Goal: Task Accomplishment & Management: Complete application form

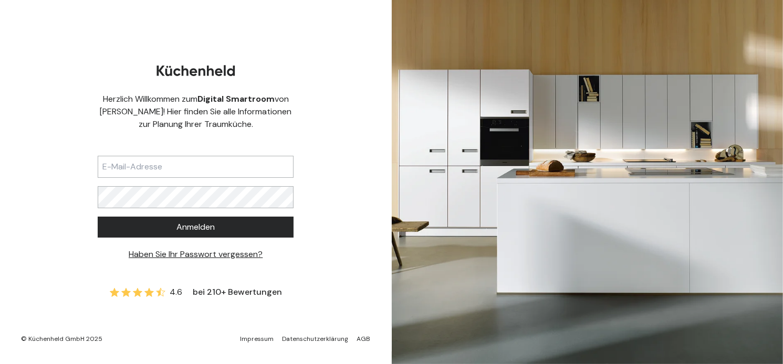
type input "[PERSON_NAME][EMAIL_ADDRESS][DOMAIN_NAME]"
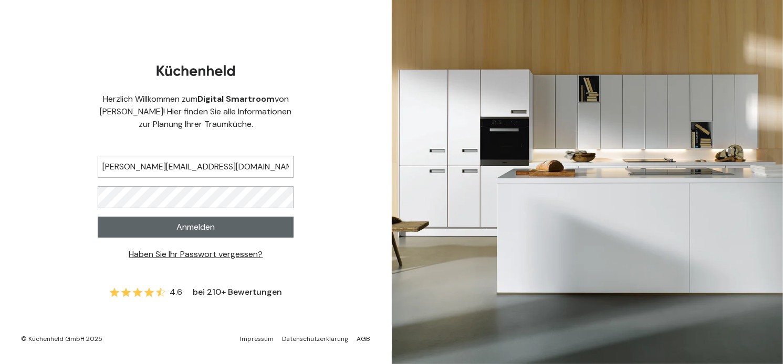
click at [228, 236] on button "Anmelden" at bounding box center [196, 227] width 196 height 21
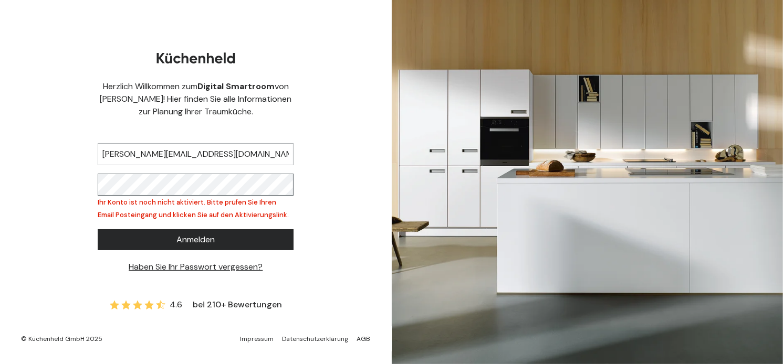
click at [212, 172] on form "[PERSON_NAME][EMAIL_ADDRESS][DOMAIN_NAME] Ihr Konto ist noch nicht aktiviert. B…" at bounding box center [196, 204] width 196 height 139
click at [79, 175] on div "Herzlich Willkommen zum Digital Smartroom von [PERSON_NAME]! Hier finden Sie al…" at bounding box center [196, 182] width 392 height 364
drag, startPoint x: 227, startPoint y: 148, endPoint x: -10, endPoint y: 128, distance: 238.1
click at [0, 128] on html "Herzlich Willkommen zum Digital Smartroom von [PERSON_NAME]! Hier finden Sie al…" at bounding box center [391, 182] width 783 height 364
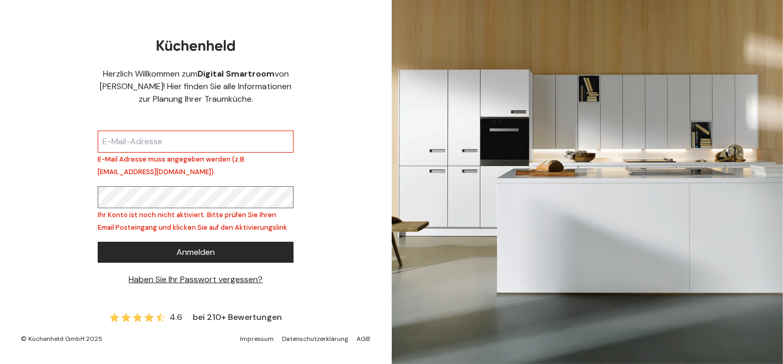
click at [86, 184] on div "Herzlich Willkommen zum Digital Smartroom von [PERSON_NAME]! Hier finden Sie al…" at bounding box center [196, 182] width 392 height 364
click at [150, 131] on input "text" at bounding box center [196, 142] width 196 height 22
type input "[PERSON_NAME][EMAIL_ADDRESS][DOMAIN_NAME]"
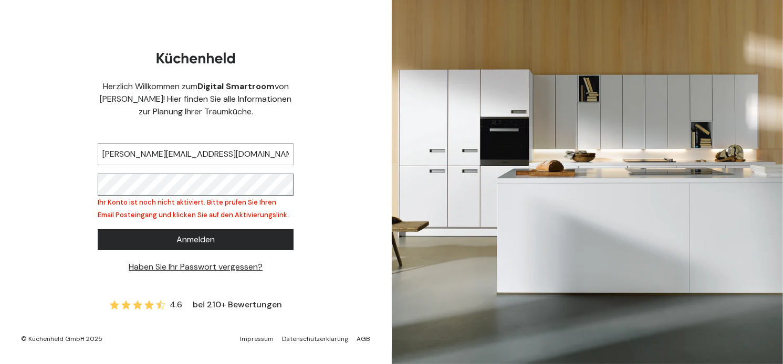
click at [93, 186] on div "Herzlich Willkommen zum Digital Smartroom von [PERSON_NAME]! Hier finden Sie al…" at bounding box center [196, 182] width 392 height 364
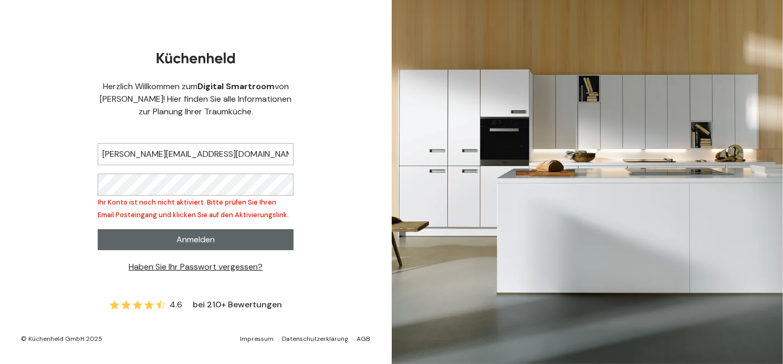
click at [143, 243] on button "Anmelden" at bounding box center [196, 239] width 196 height 21
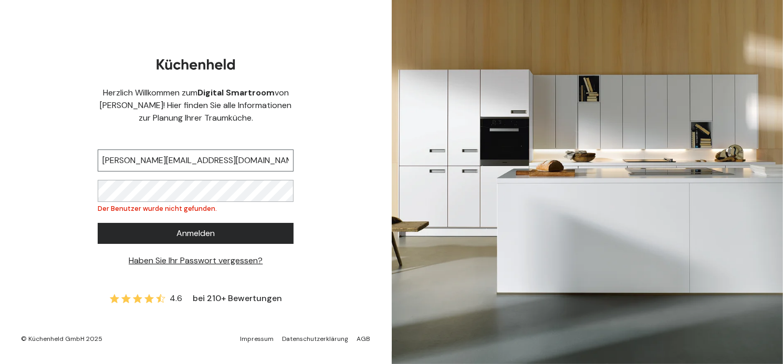
drag, startPoint x: 260, startPoint y: 155, endPoint x: 51, endPoint y: 166, distance: 208.7
click at [51, 166] on div "Herzlich Willkommen zum Digital Smartroom von [PERSON_NAME]! Hier finden Sie al…" at bounding box center [196, 182] width 392 height 364
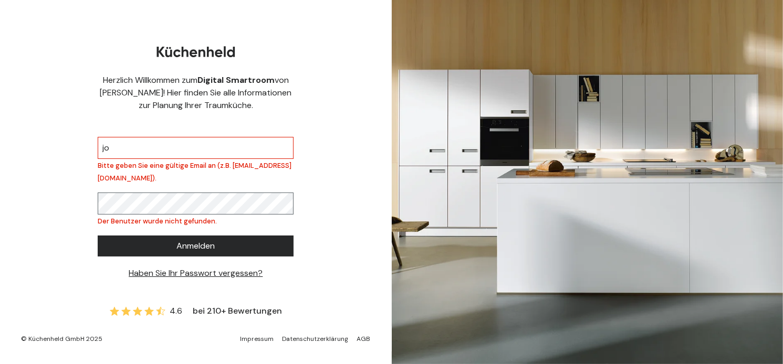
drag, startPoint x: 220, startPoint y: 166, endPoint x: 27, endPoint y: 206, distance: 196.8
click at [27, 206] on div "Herzlich Willkommen zum Digital Smartroom von [PERSON_NAME]! Hier finden Sie al…" at bounding box center [196, 182] width 392 height 364
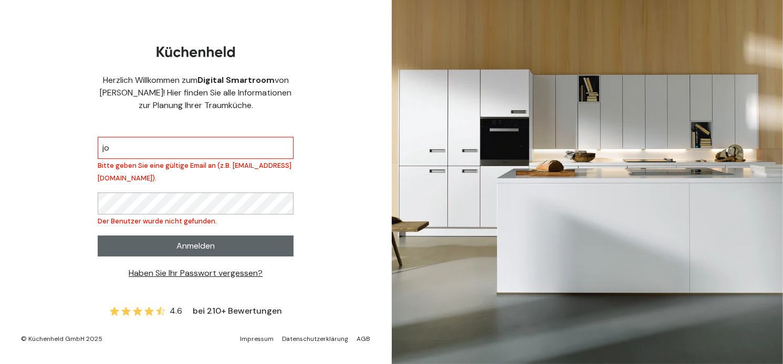
click at [155, 253] on button "Anmelden" at bounding box center [196, 246] width 196 height 21
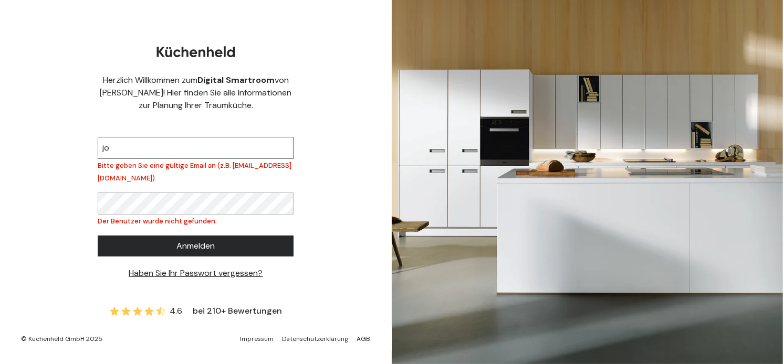
click at [148, 145] on input "jo" at bounding box center [196, 148] width 196 height 22
type input "[PERSON_NAME][EMAIL_ADDRESS][DOMAIN_NAME]"
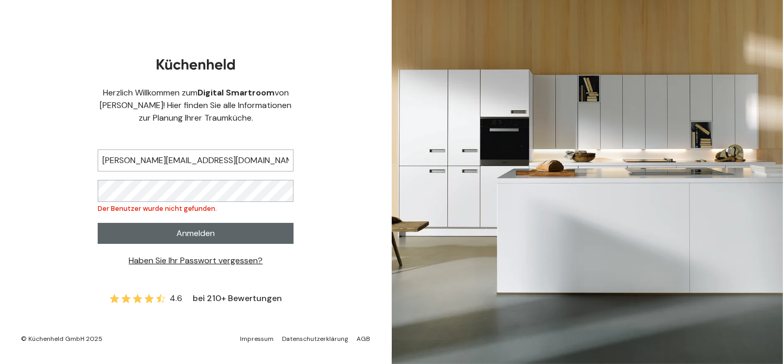
click at [163, 229] on button "Anmelden" at bounding box center [196, 233] width 196 height 21
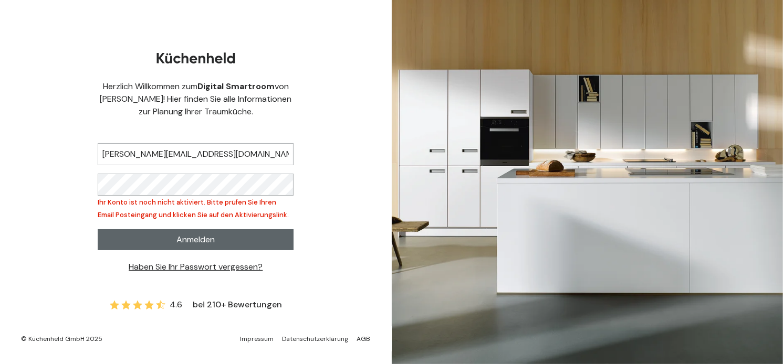
click at [197, 240] on span "Anmelden" at bounding box center [195, 240] width 38 height 13
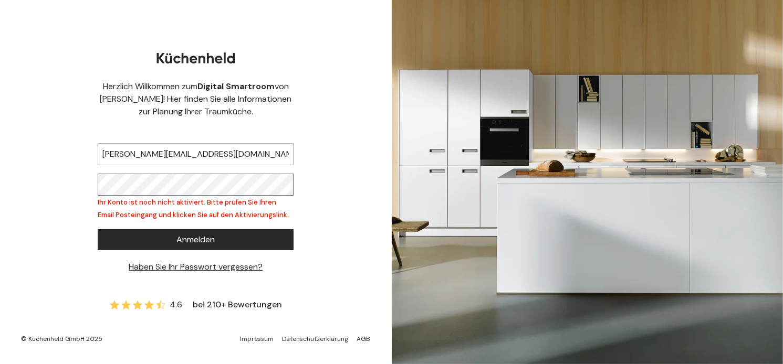
click at [10, 186] on div "Herzlich Willkommen zum Digital Smartroom von [PERSON_NAME]! Hier finden Sie al…" at bounding box center [196, 182] width 392 height 364
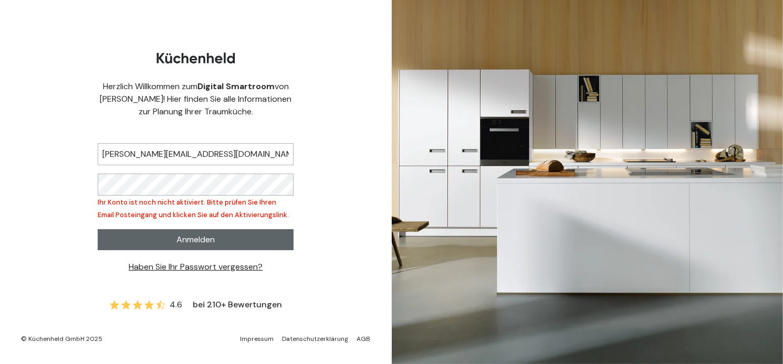
click at [248, 234] on button "Anmelden" at bounding box center [196, 239] width 196 height 21
